Goal: Transaction & Acquisition: Purchase product/service

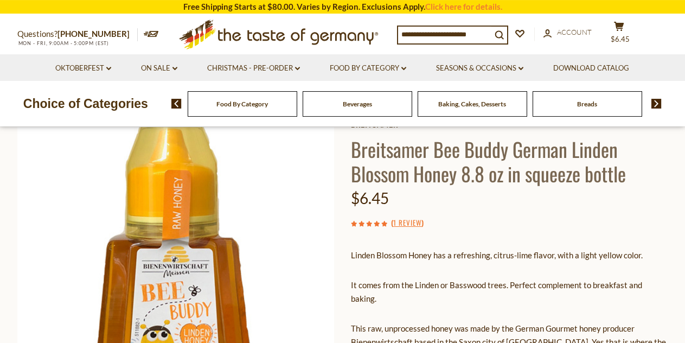
scroll to position [27, 0]
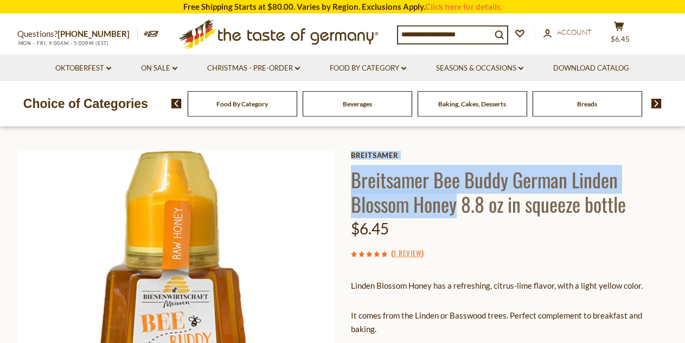
drag, startPoint x: 350, startPoint y: 174, endPoint x: 458, endPoint y: 206, distance: 112.6
copy div "Breitsamer Breitsamer Bee Buddy German Linden Blossom Honey"
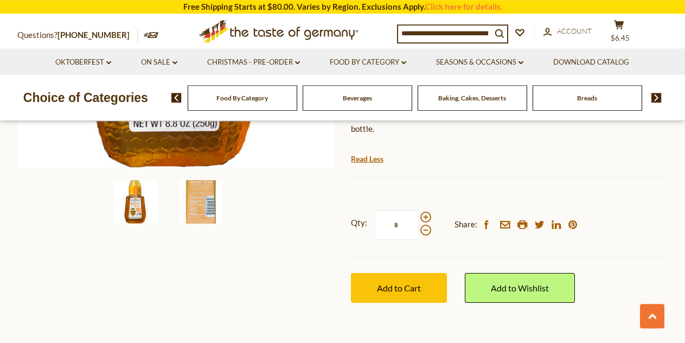
scroll to position [373, 0]
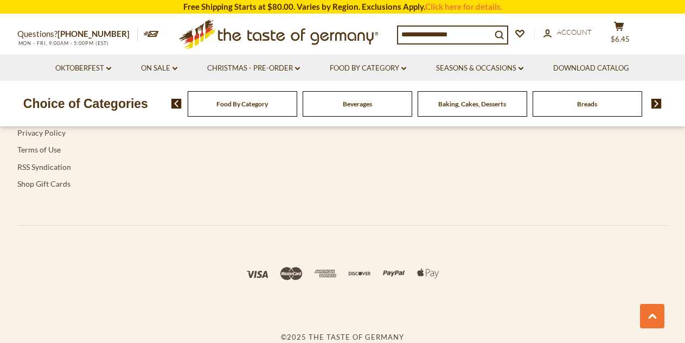
type input "*****"
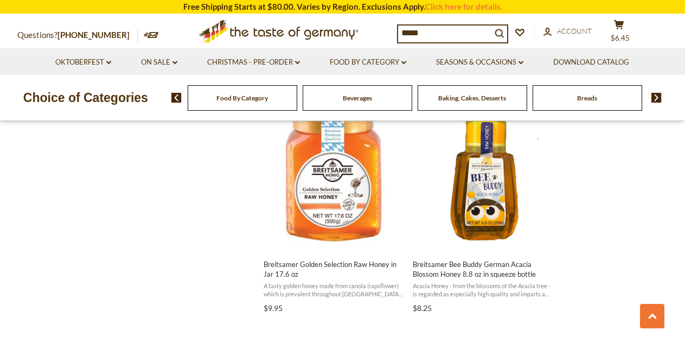
scroll to position [1416, 0]
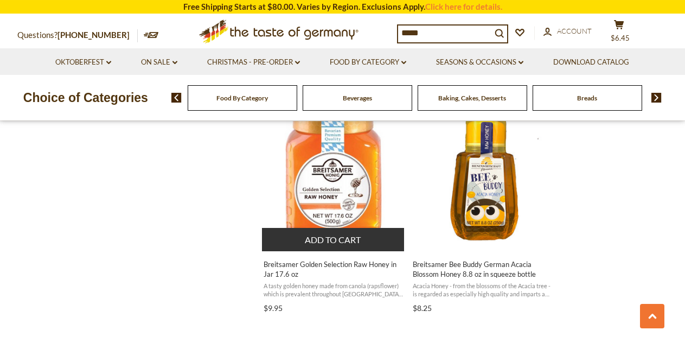
click at [357, 237] on button "Add to cart" at bounding box center [333, 239] width 143 height 23
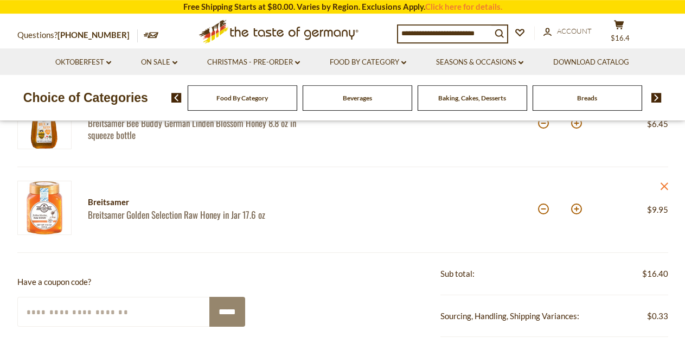
scroll to position [184, 0]
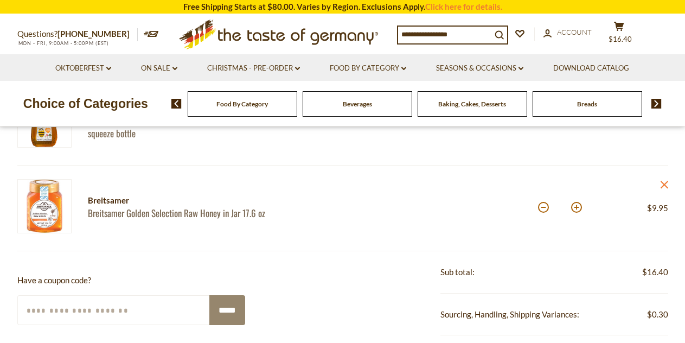
scroll to position [184, 0]
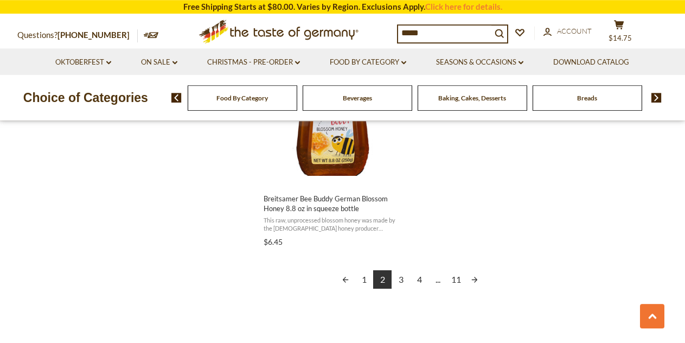
scroll to position [1955, 0]
click at [405, 280] on link "3" at bounding box center [401, 279] width 18 height 18
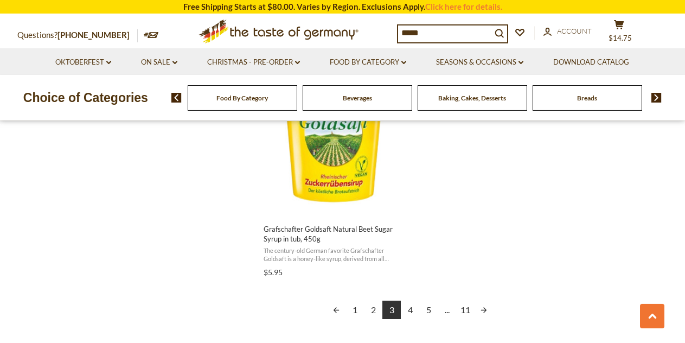
scroll to position [1939, 0]
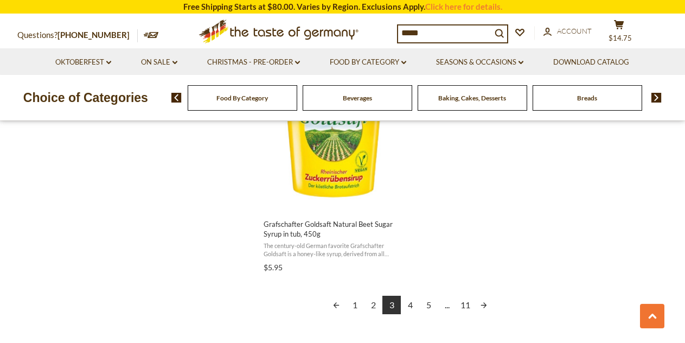
click at [412, 296] on link "4" at bounding box center [410, 305] width 18 height 18
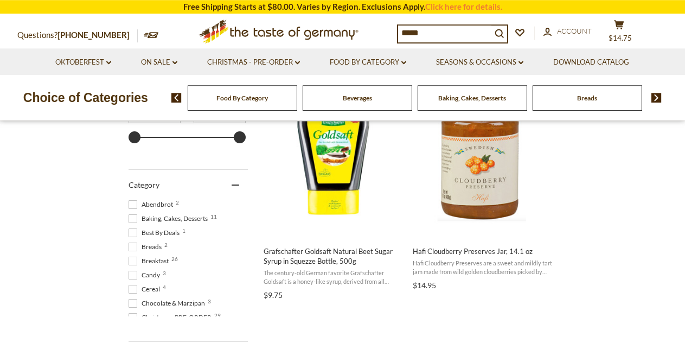
scroll to position [249, 0]
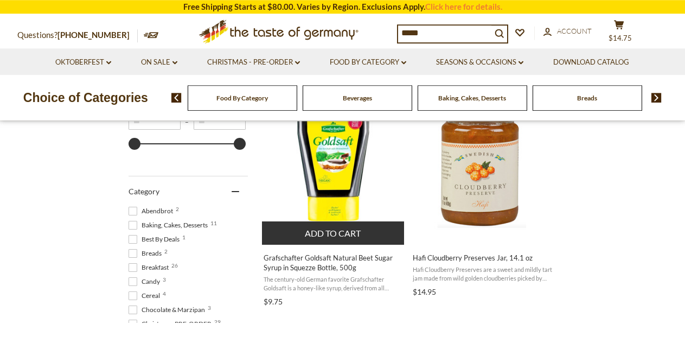
click at [341, 265] on span "Grafschafter Goldsaft Natural Beet Sugar Syrup in Squezze Bottle, 500g" at bounding box center [334, 263] width 140 height 20
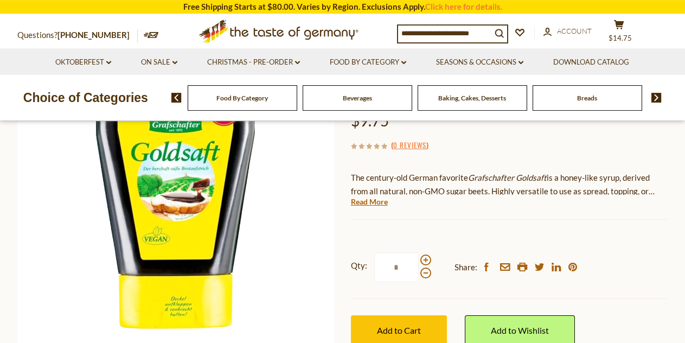
scroll to position [143, 0]
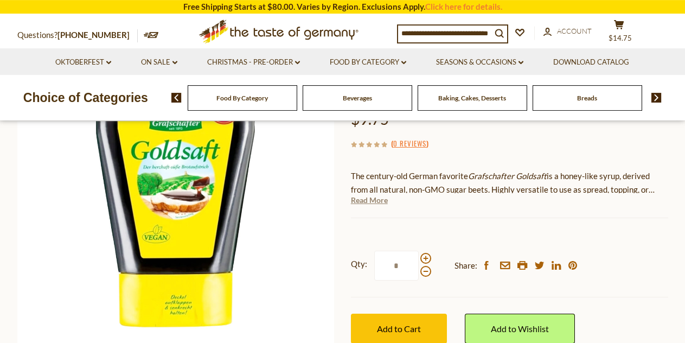
click at [376, 201] on link "Read More" at bounding box center [369, 200] width 37 height 11
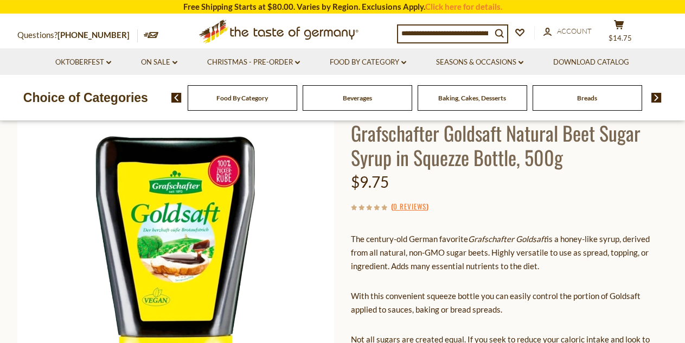
scroll to position [73, 0]
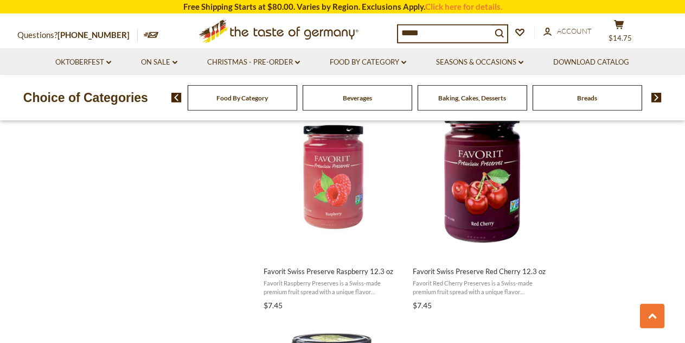
scroll to position [1655, 0]
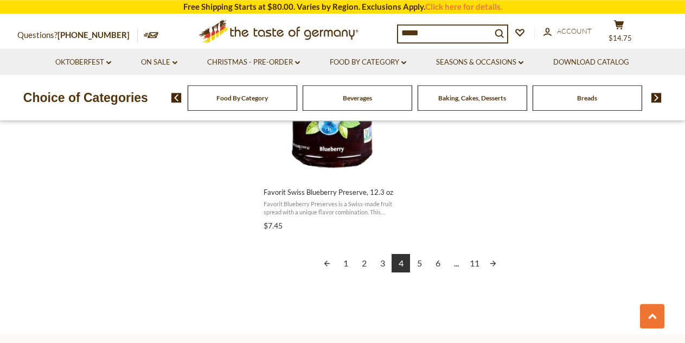
click at [420, 259] on link "5" at bounding box center [419, 263] width 18 height 18
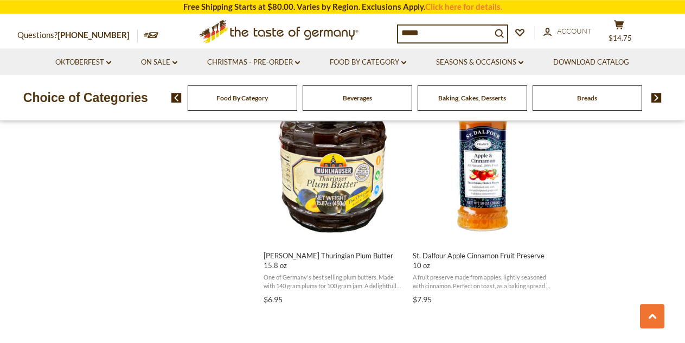
scroll to position [1663, 0]
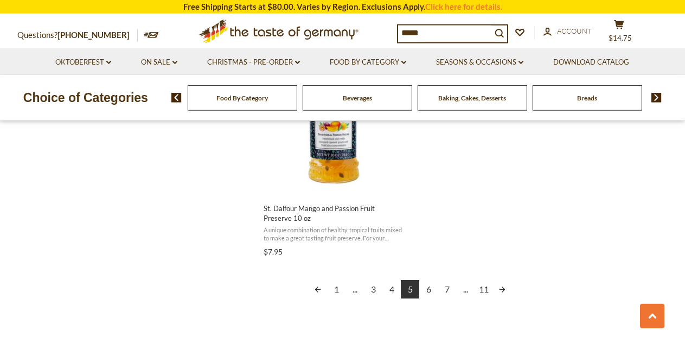
click at [432, 288] on link "6" at bounding box center [428, 289] width 18 height 18
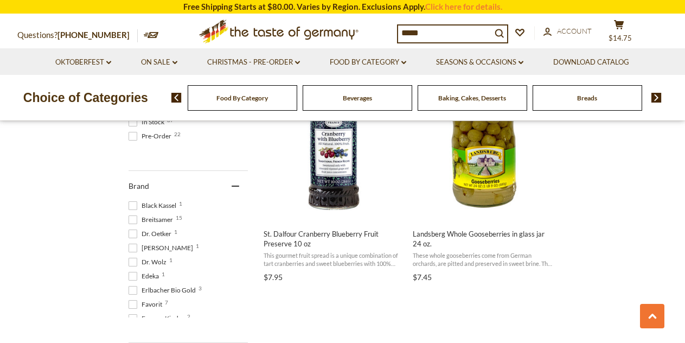
scroll to position [511, 0]
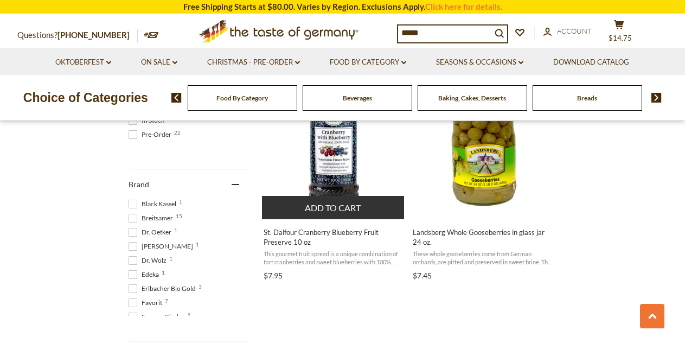
click at [293, 239] on span "St. Dalfour Cranberry Blueberry Fruit Preserve 10 oz" at bounding box center [334, 237] width 140 height 20
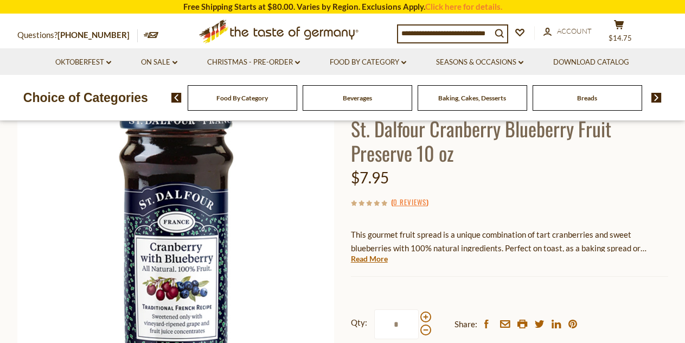
scroll to position [84, 0]
click at [377, 260] on link "Read More" at bounding box center [369, 259] width 37 height 11
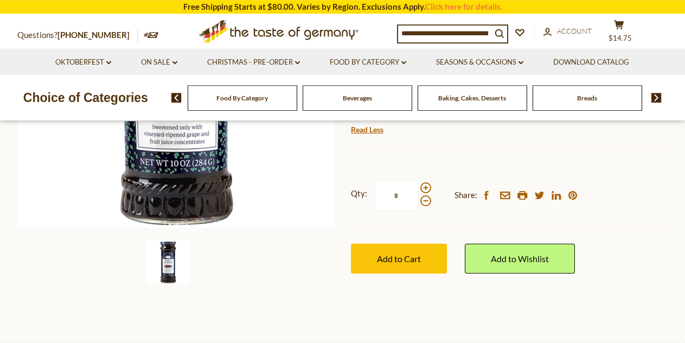
scroll to position [273, 0]
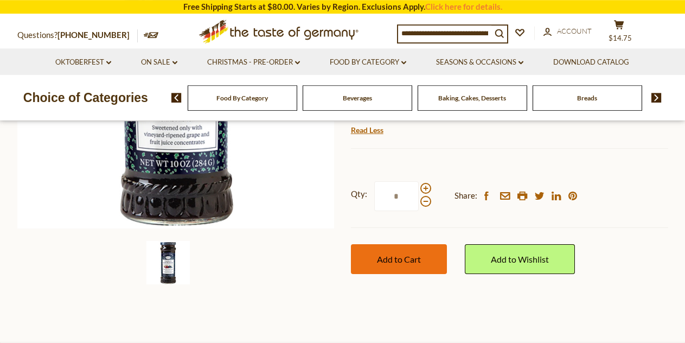
click at [429, 244] on button "Add to Cart" at bounding box center [399, 259] width 96 height 30
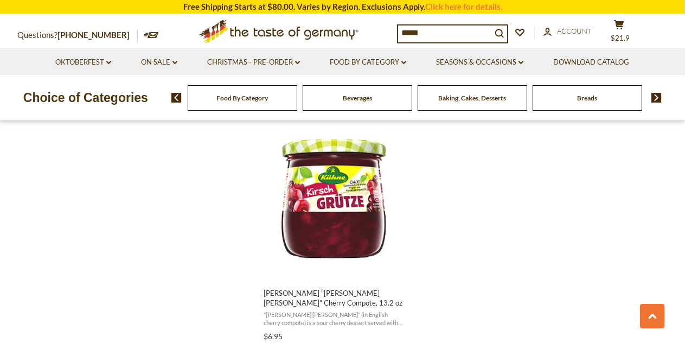
scroll to position [1866, 0]
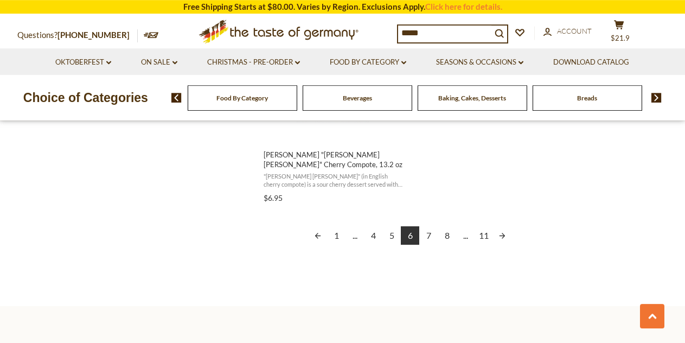
click at [432, 233] on link "7" at bounding box center [428, 235] width 18 height 18
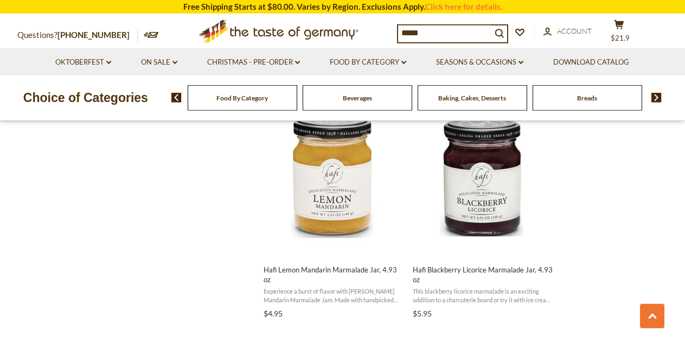
scroll to position [1648, 0]
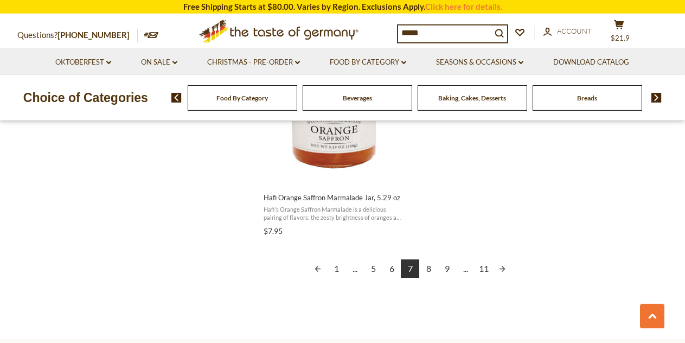
click at [424, 273] on link "8" at bounding box center [428, 268] width 18 height 18
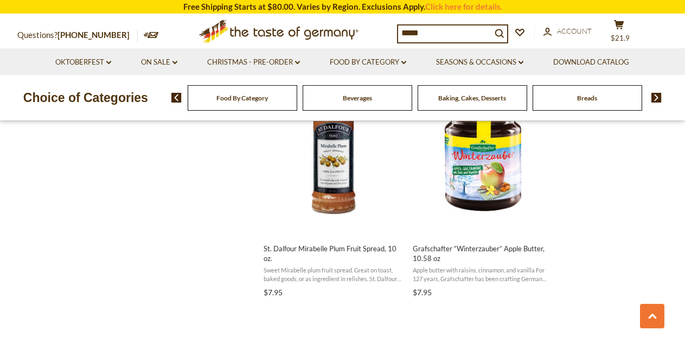
scroll to position [1662, 0]
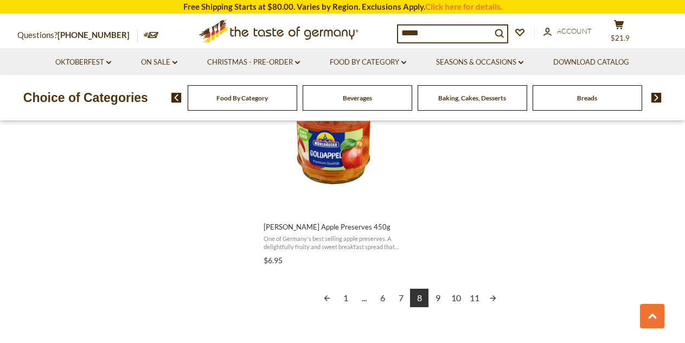
click at [435, 299] on link "9" at bounding box center [437, 297] width 18 height 18
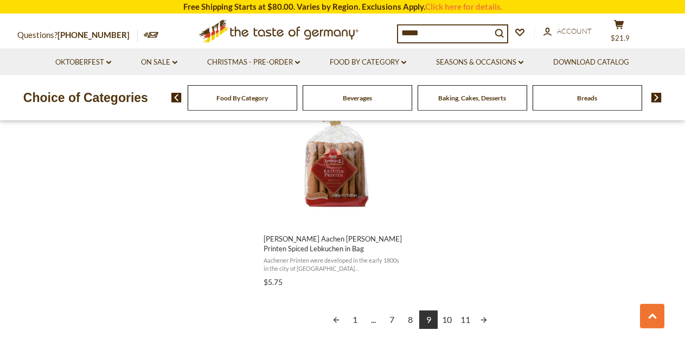
scroll to position [1931, 0]
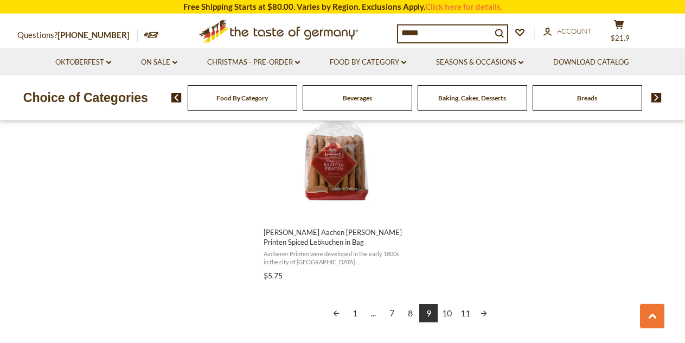
click at [448, 315] on link "10" at bounding box center [447, 313] width 18 height 18
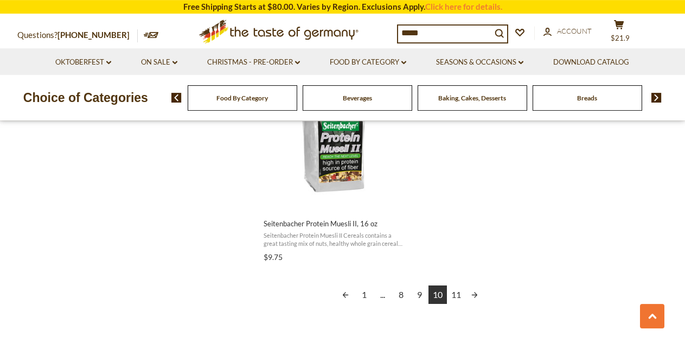
scroll to position [1938, 0]
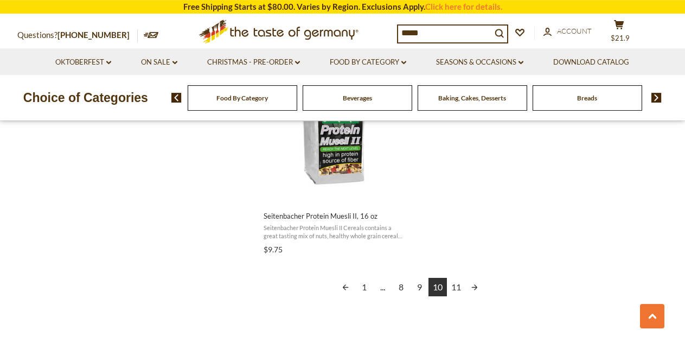
click at [456, 289] on link "11" at bounding box center [456, 287] width 18 height 18
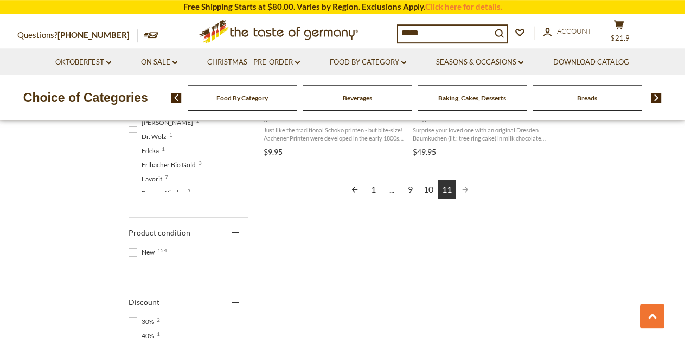
scroll to position [643, 0]
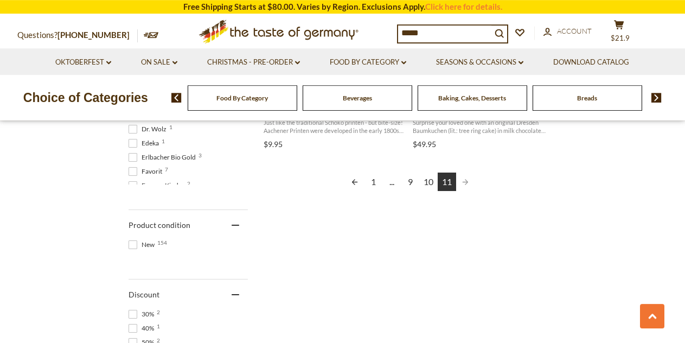
click at [411, 40] on input "*****" at bounding box center [444, 32] width 93 height 15
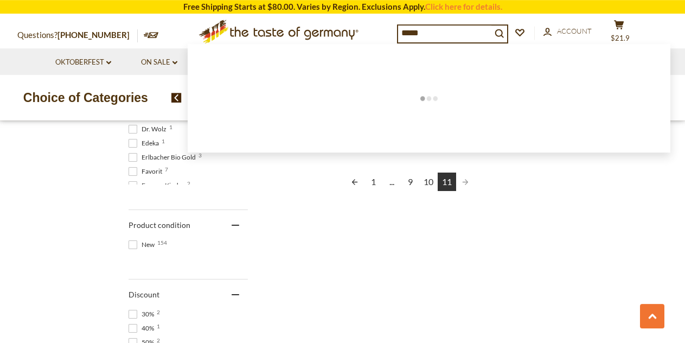
click at [411, 40] on input "*****" at bounding box center [444, 32] width 93 height 15
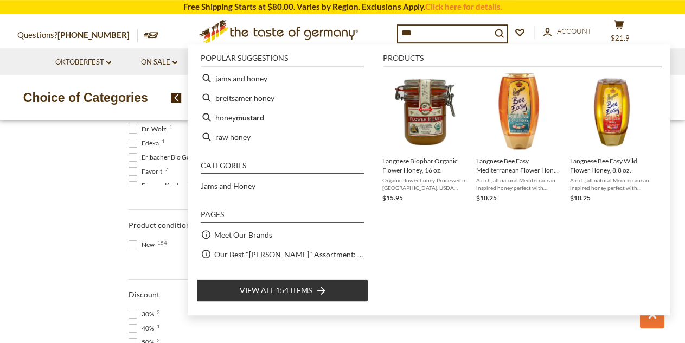
type input "****"
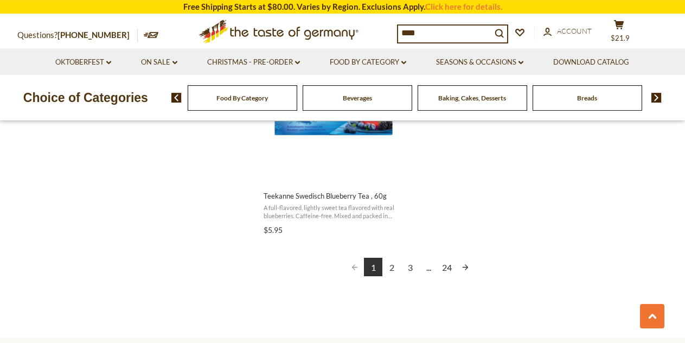
scroll to position [2014, 0]
click at [389, 261] on link "2" at bounding box center [391, 266] width 18 height 18
type input "***"
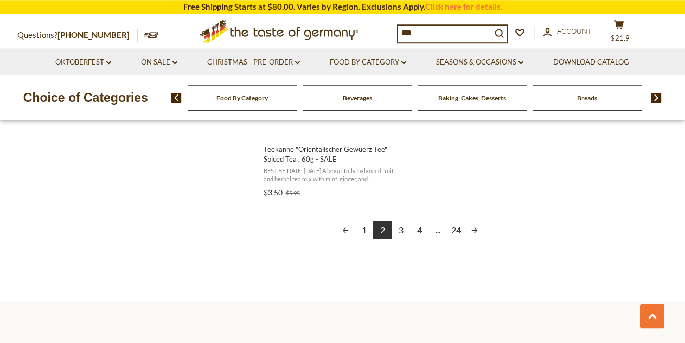
click at [398, 238] on link "3" at bounding box center [401, 230] width 18 height 18
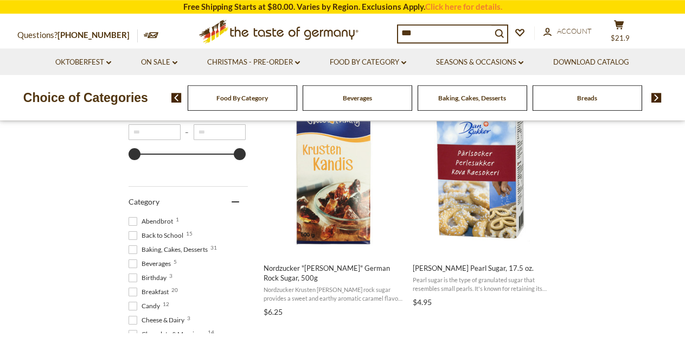
scroll to position [240, 0]
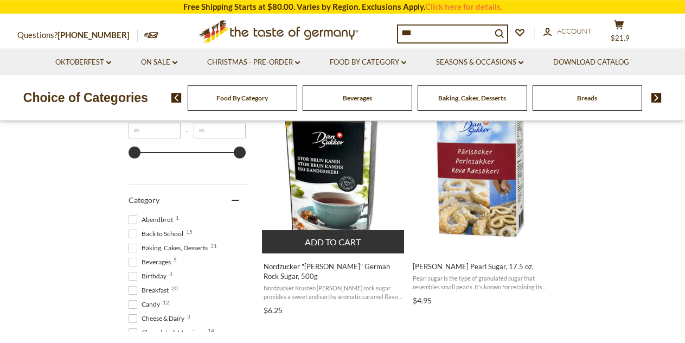
click at [329, 202] on img "Nordzucker" at bounding box center [334, 172] width 144 height 144
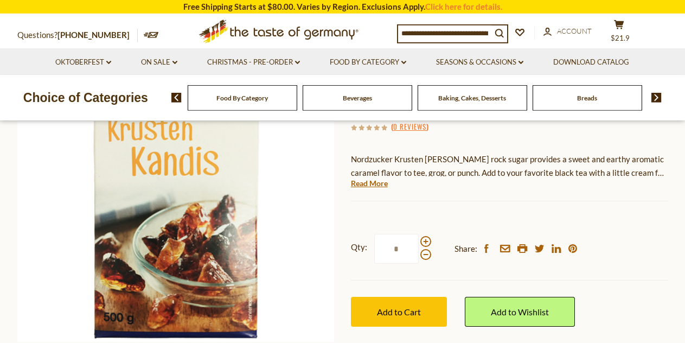
scroll to position [165, 0]
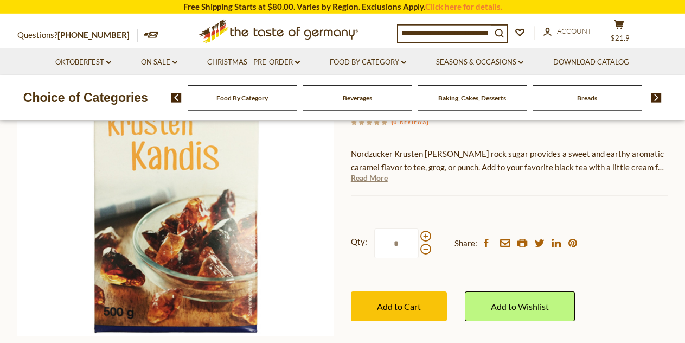
click at [374, 180] on link "Read More" at bounding box center [369, 177] width 37 height 11
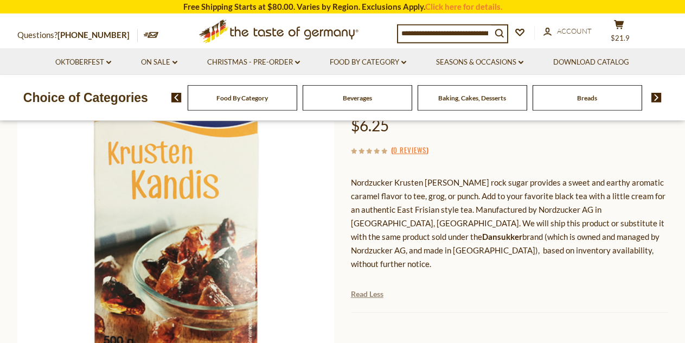
scroll to position [0, 0]
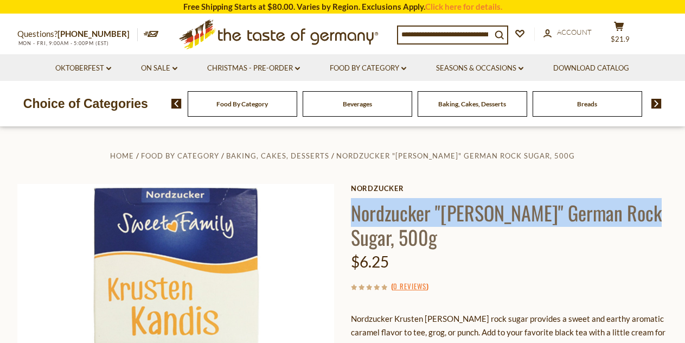
drag, startPoint x: 354, startPoint y: 215, endPoint x: 636, endPoint y: 204, distance: 281.7
click at [636, 204] on h1 "Nordzucker "[PERSON_NAME]" German Rock Sugar, 500g" at bounding box center [509, 224] width 317 height 49
copy h1 "Nordzucker "Kandis" German Rock Sugar,"
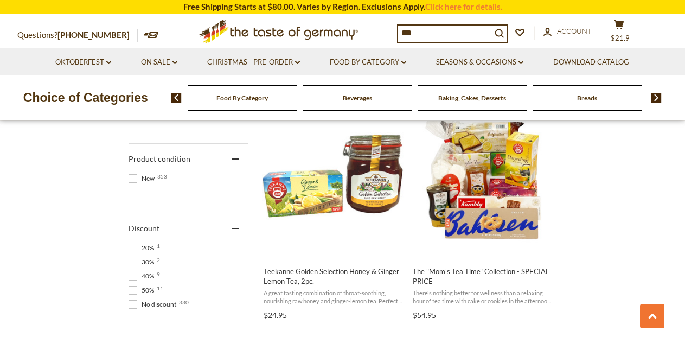
scroll to position [707, 0]
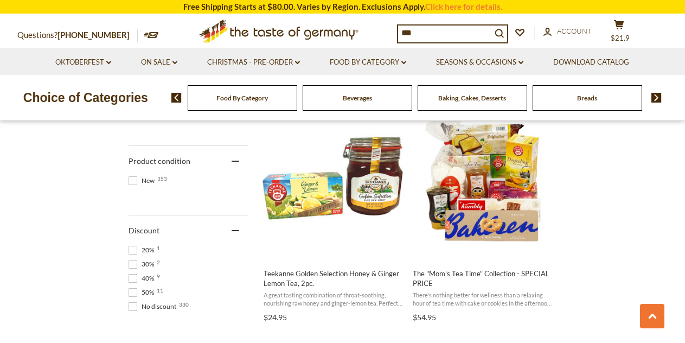
click at [400, 35] on input "***" at bounding box center [444, 32] width 93 height 15
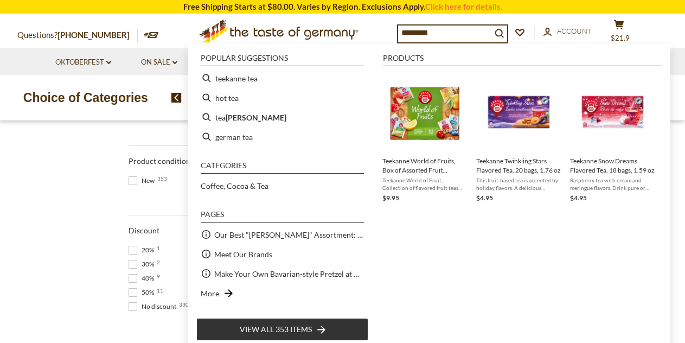
type input "*********"
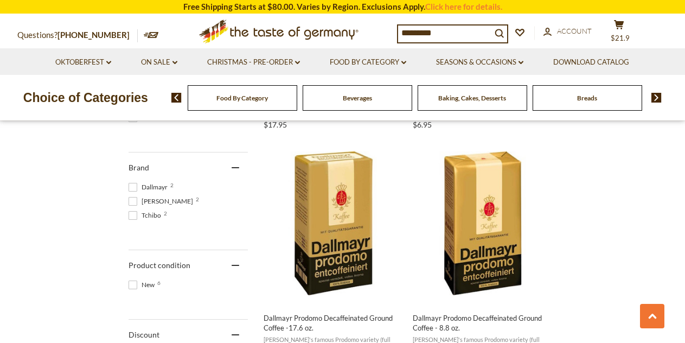
scroll to position [425, 0]
